Goal: Task Accomplishment & Management: Use online tool/utility

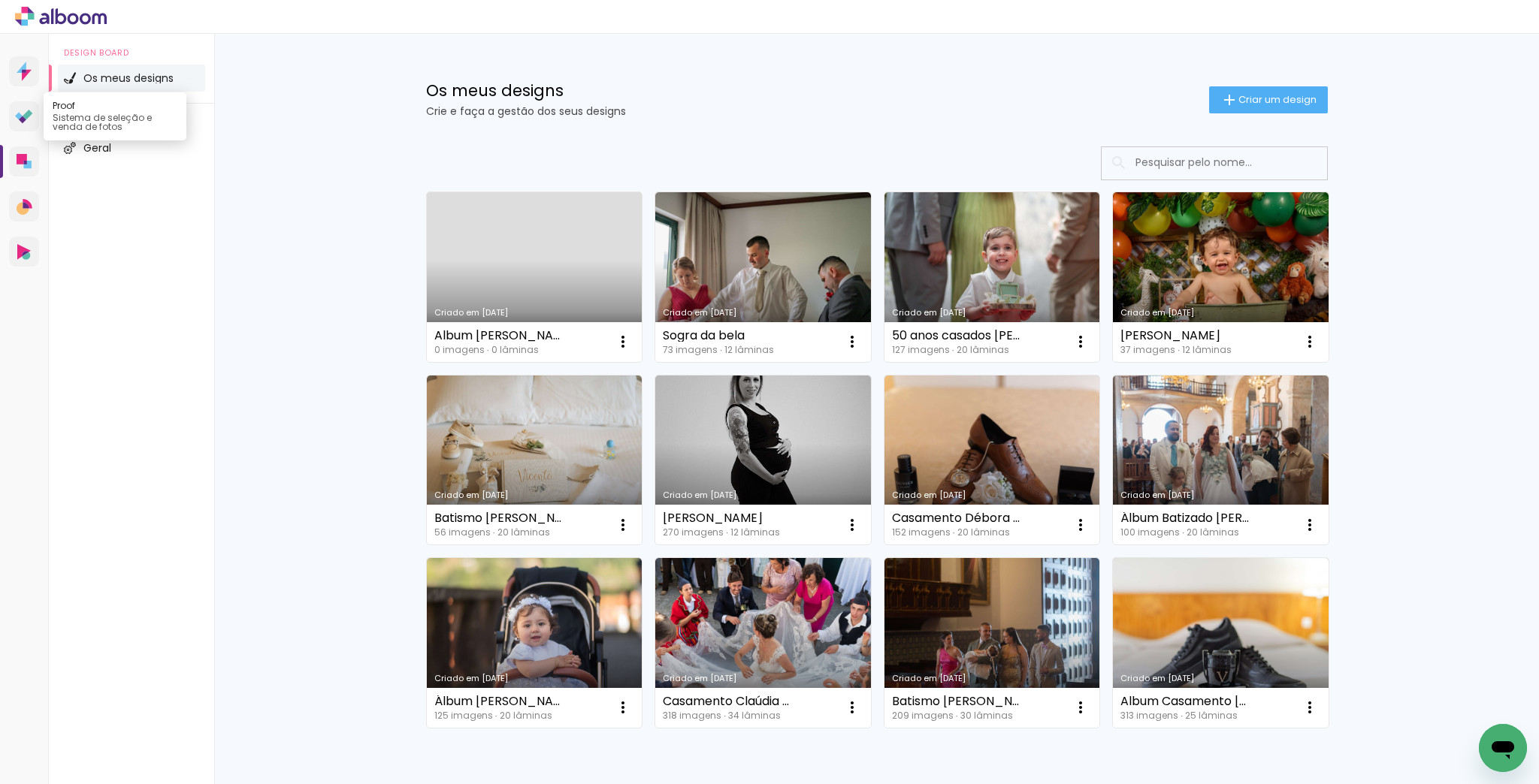
click at [21, 112] on icon at bounding box center [24, 116] width 18 height 14
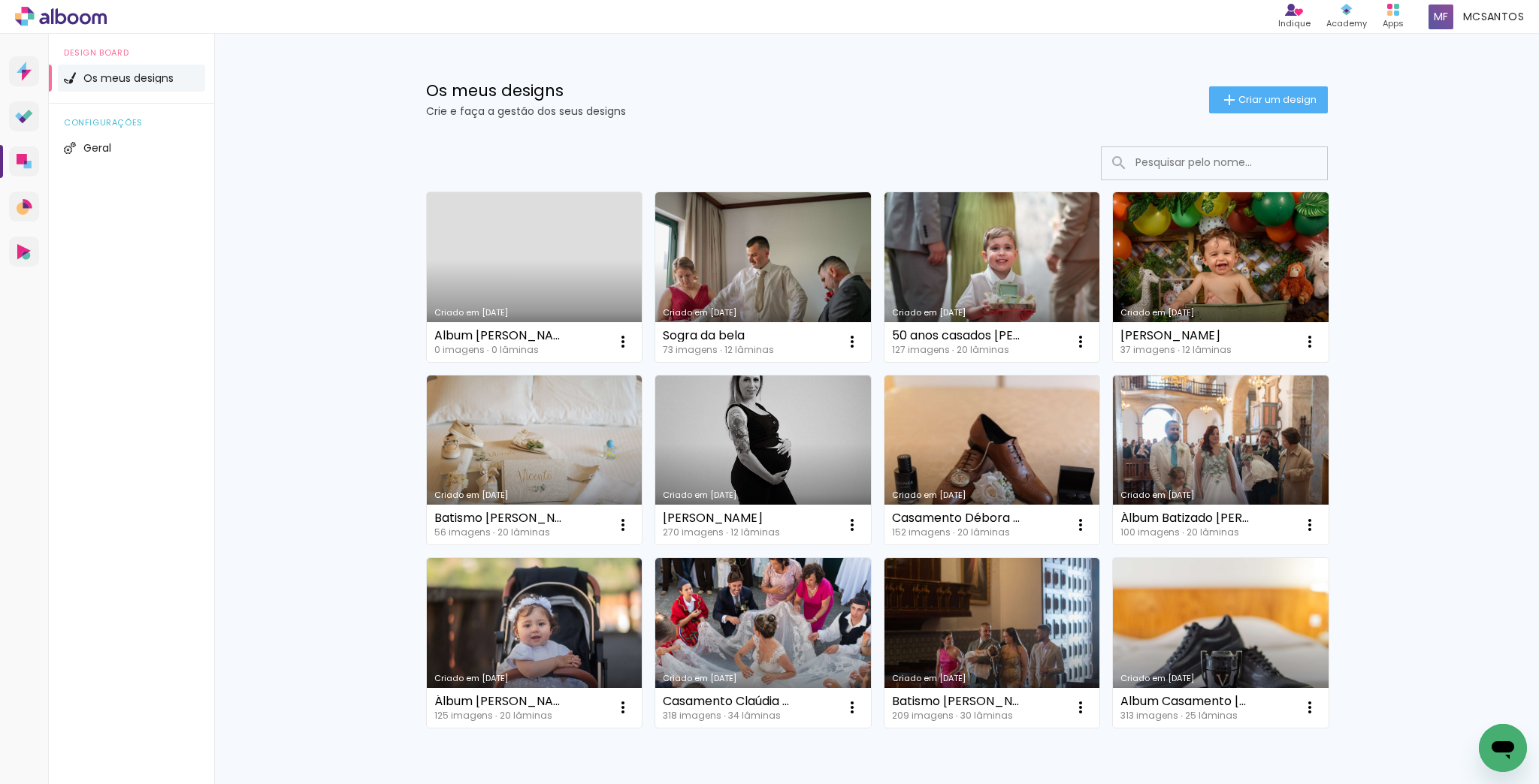
click at [1211, 649] on link "Criado em [DATE]" at bounding box center [1221, 642] width 216 height 170
